Goal: Transaction & Acquisition: Purchase product/service

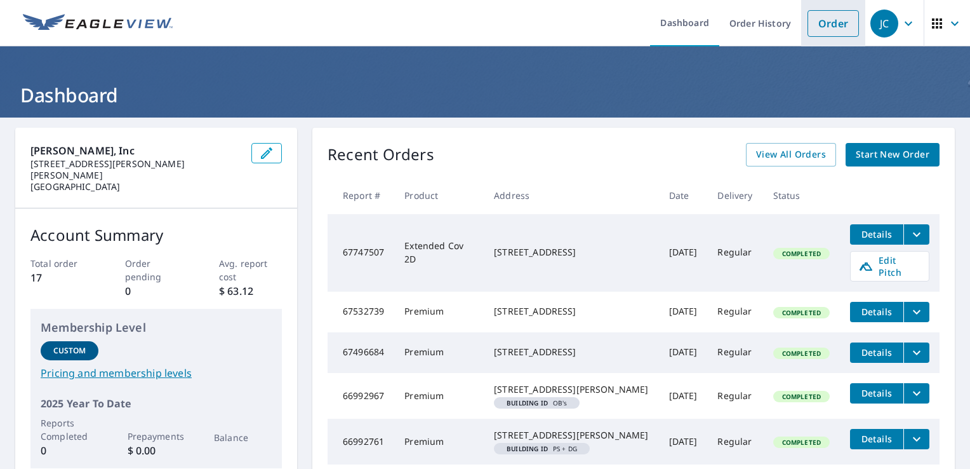
click at [808, 34] on link "Order" at bounding box center [833, 23] width 51 height 27
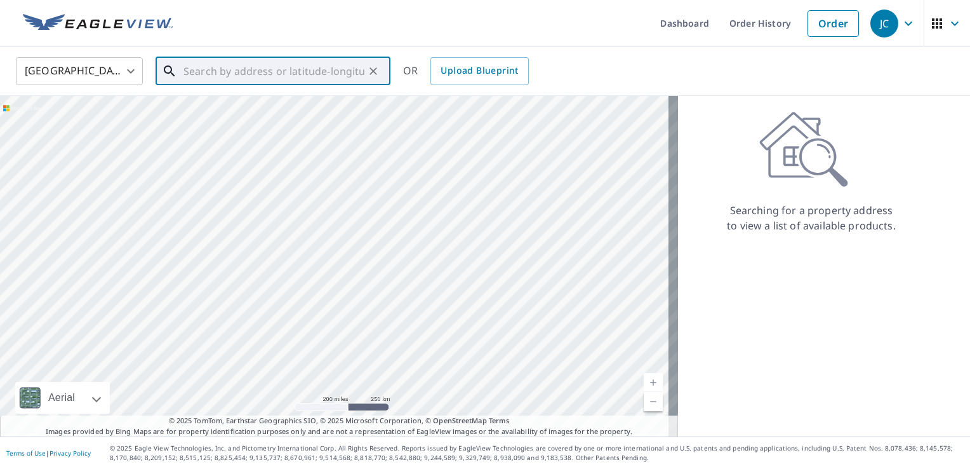
click at [239, 80] on input "text" at bounding box center [273, 71] width 181 height 36
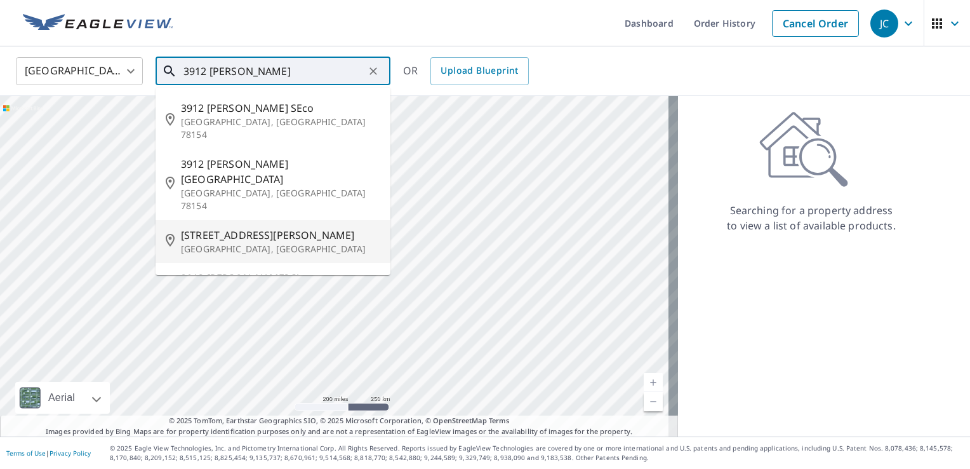
click at [248, 243] on p "[GEOGRAPHIC_DATA], [GEOGRAPHIC_DATA]" at bounding box center [280, 249] width 199 height 13
type input "[STREET_ADDRESS][PERSON_NAME][PERSON_NAME]"
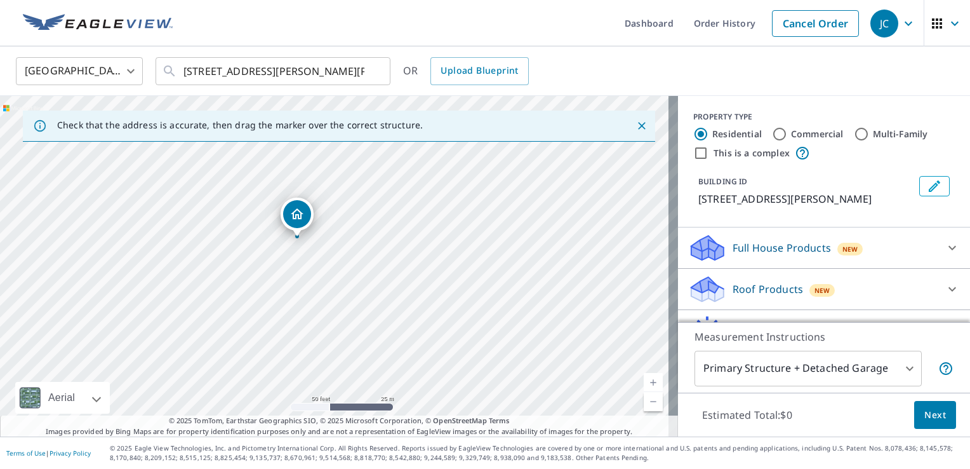
drag, startPoint x: 298, startPoint y: 232, endPoint x: 319, endPoint y: 288, distance: 59.4
click at [319, 288] on div "[STREET_ADDRESS][PERSON_NAME][PERSON_NAME]" at bounding box center [339, 266] width 678 height 340
drag, startPoint x: 312, startPoint y: 283, endPoint x: 320, endPoint y: 328, distance: 45.2
click at [320, 328] on div "[STREET_ADDRESS][PERSON_NAME][PERSON_NAME]" at bounding box center [339, 266] width 678 height 340
click at [867, 286] on div "Roof Products New" at bounding box center [812, 289] width 249 height 30
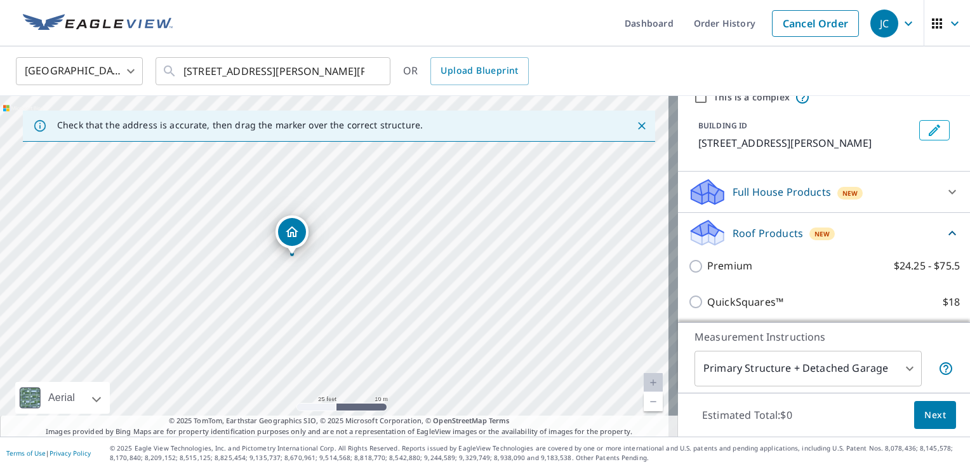
scroll to position [127, 0]
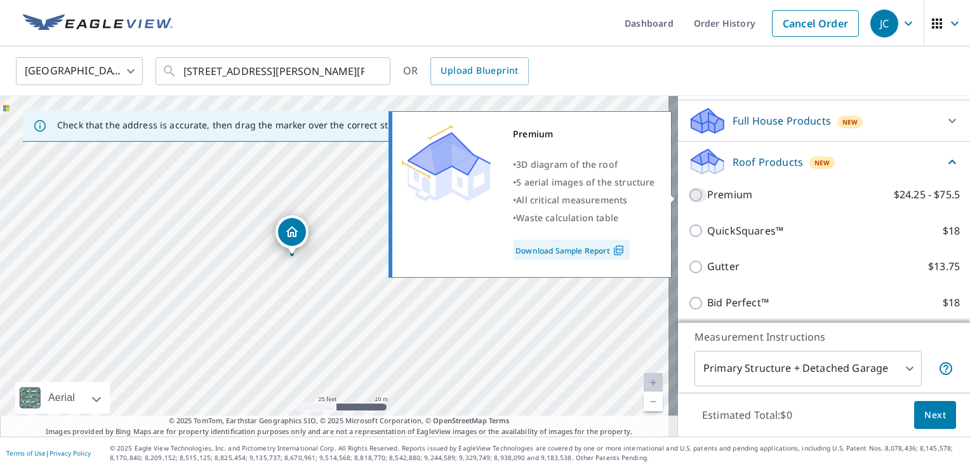
click at [688, 196] on input "Premium $24.25 - $75.5" at bounding box center [697, 194] width 19 height 15
checkbox input "true"
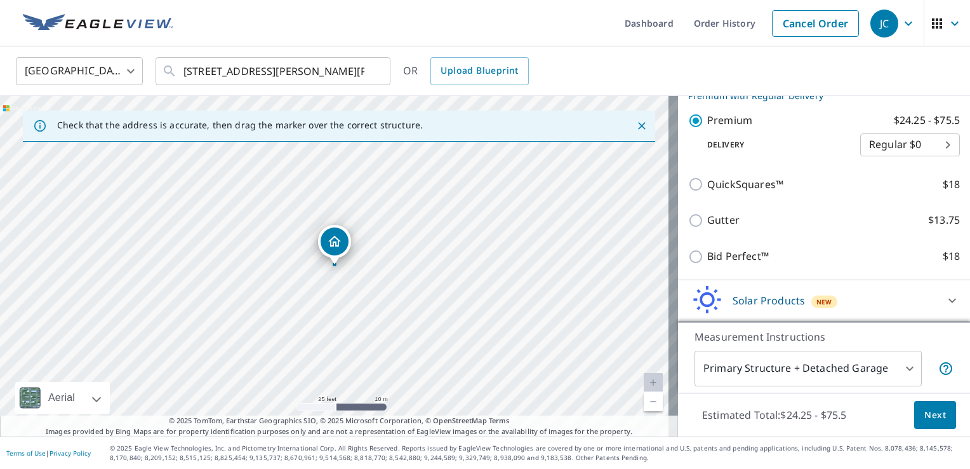
scroll to position [260, 0]
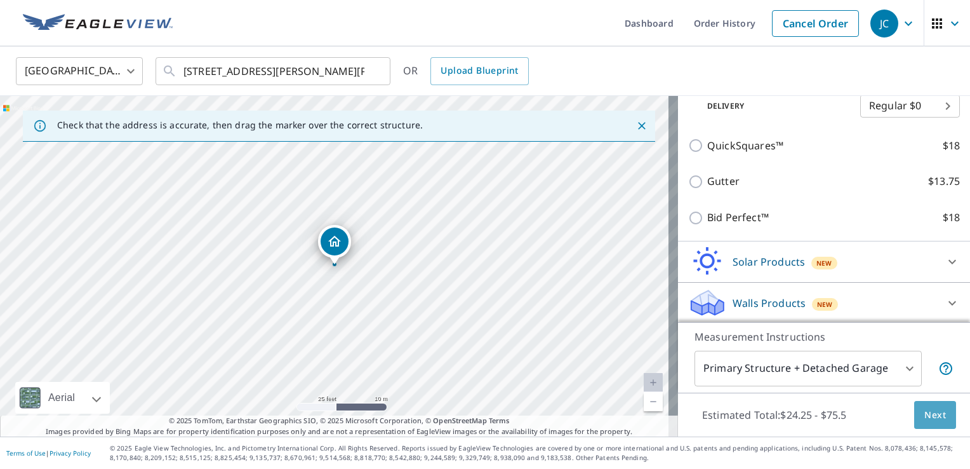
click at [927, 410] on span "Next" at bounding box center [935, 415] width 22 height 16
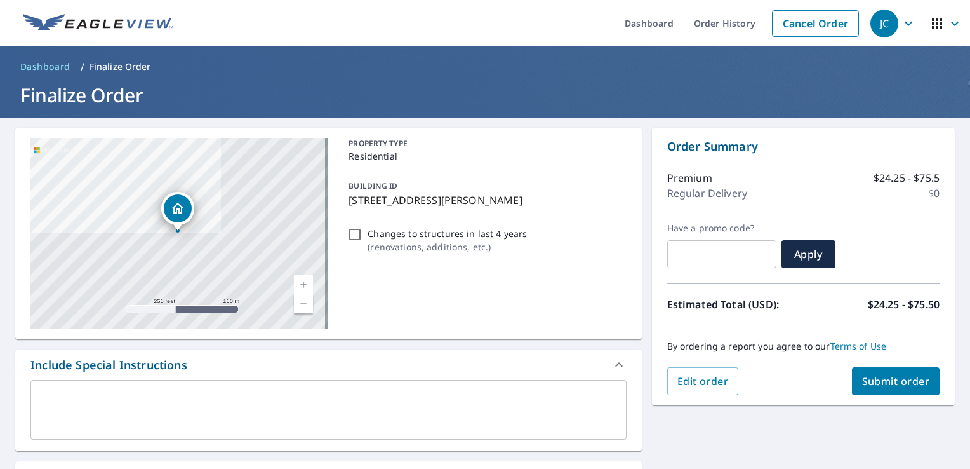
click at [862, 380] on span "Submit order" at bounding box center [896, 381] width 68 height 14
